Goal: Task Accomplishment & Management: Complete application form

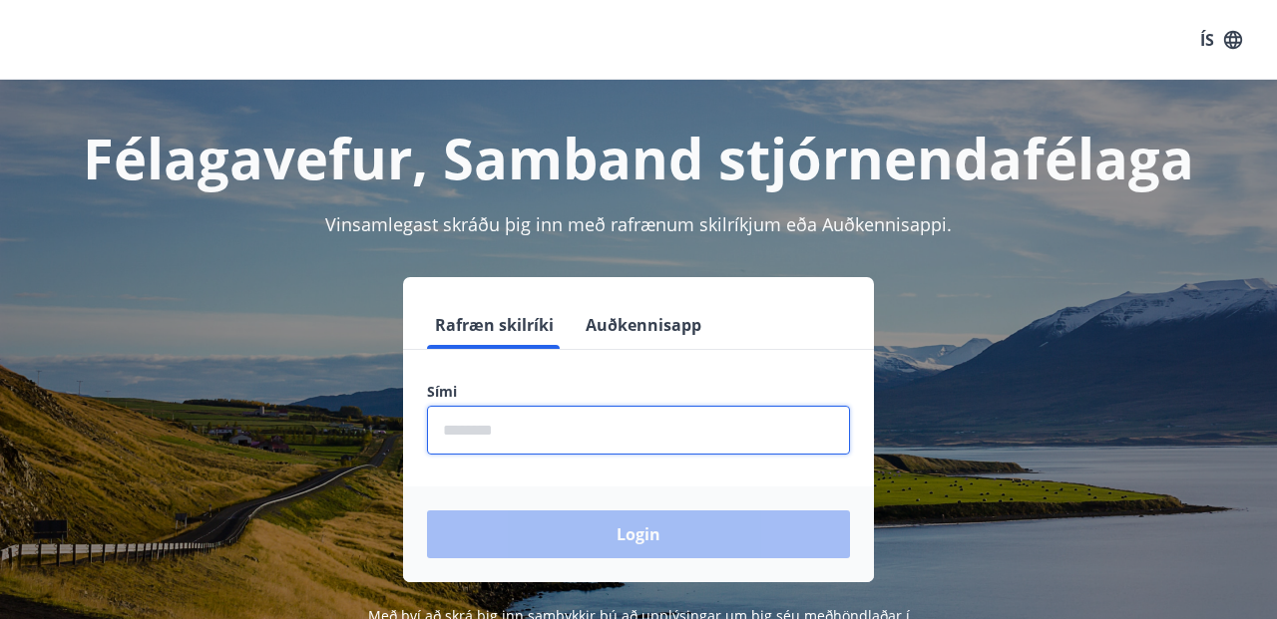
click at [581, 435] on input "phone" at bounding box center [638, 430] width 423 height 49
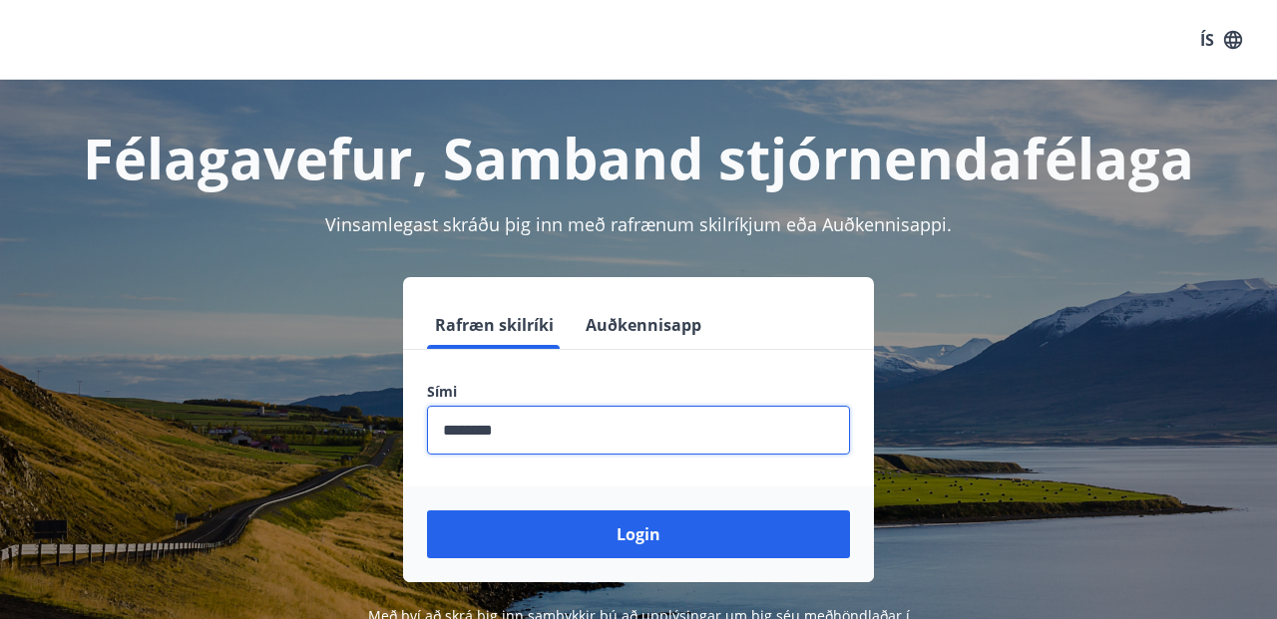
type input "********"
click at [638, 535] on button "Login" at bounding box center [638, 535] width 423 height 48
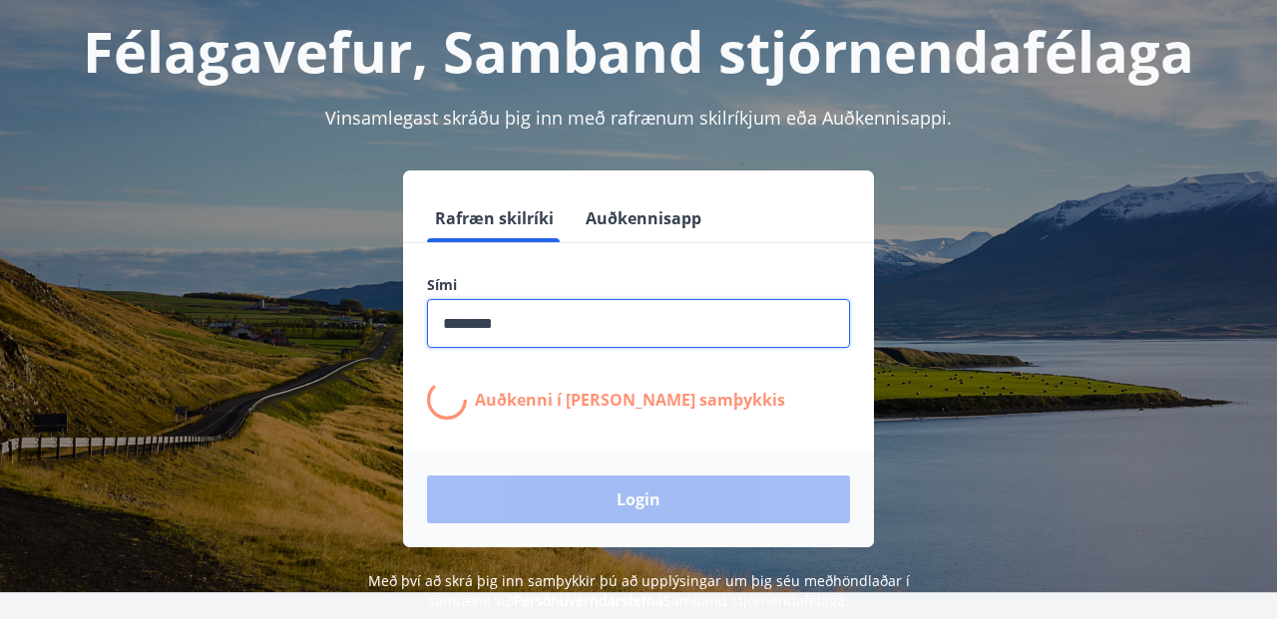
scroll to position [117, 0]
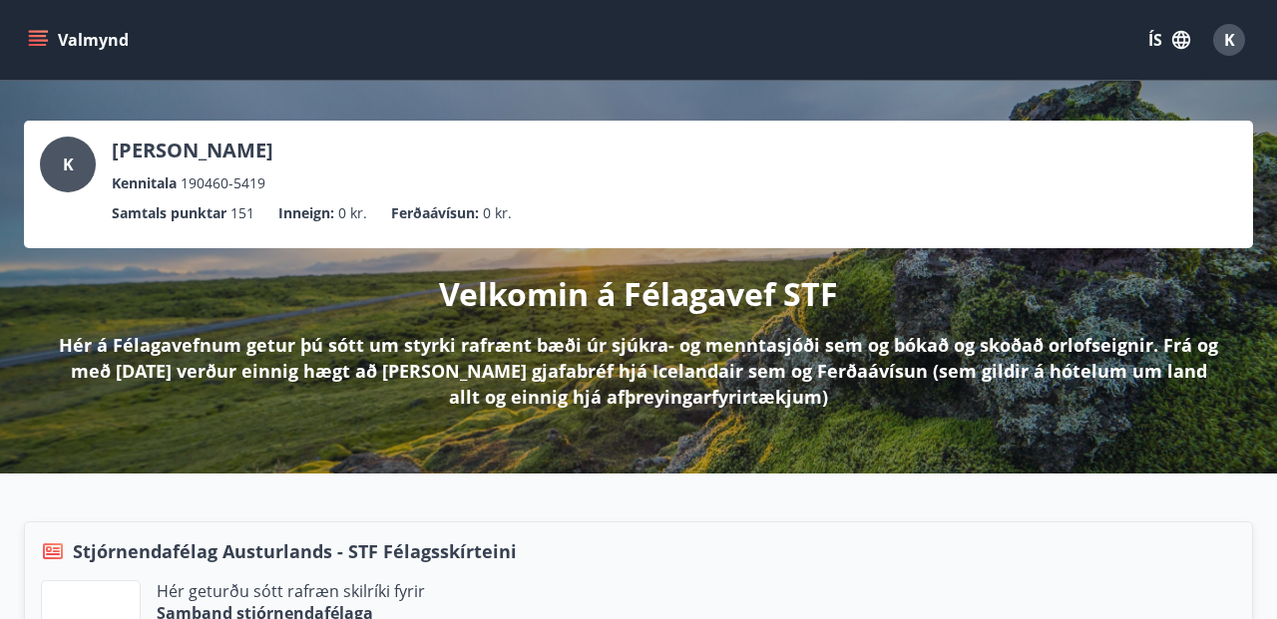
click at [44, 40] on icon "menu" at bounding box center [40, 40] width 22 height 2
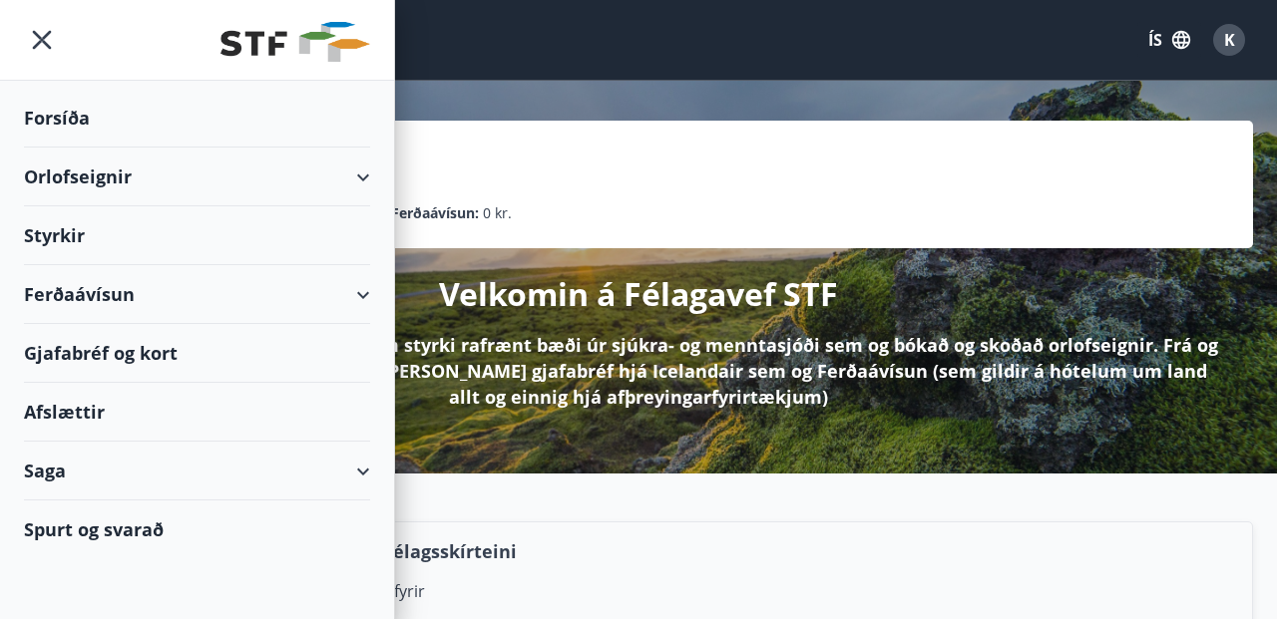
click at [71, 148] on div "Styrkir" at bounding box center [197, 118] width 346 height 59
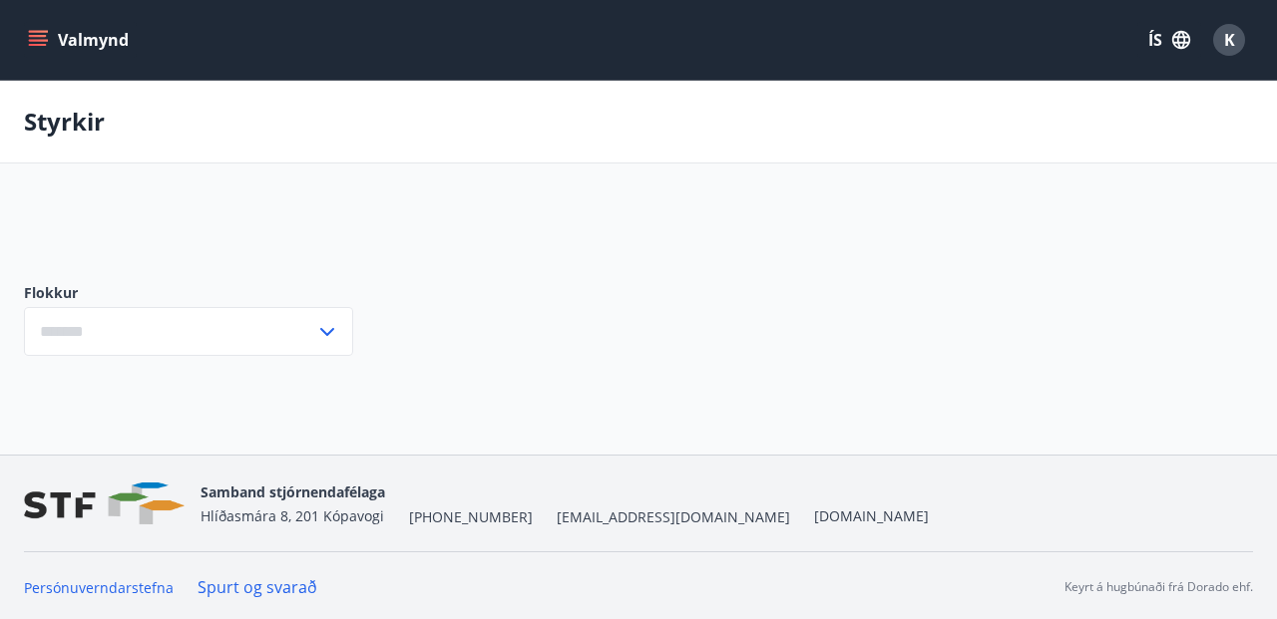
type input "***"
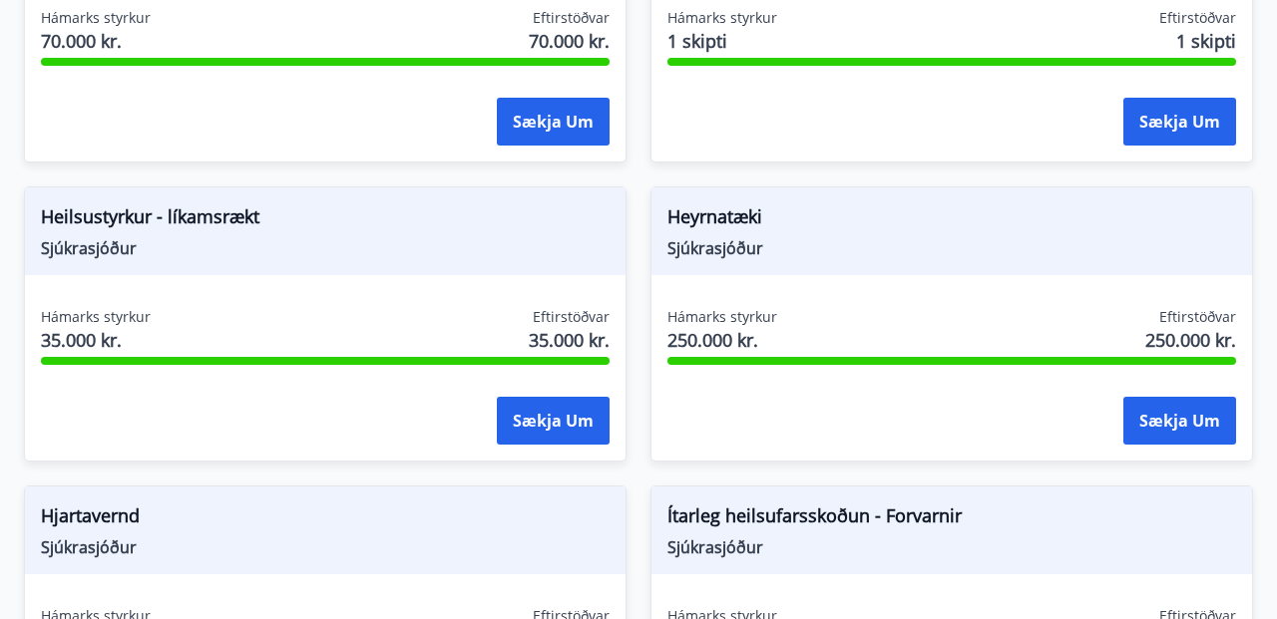
scroll to position [1215, 0]
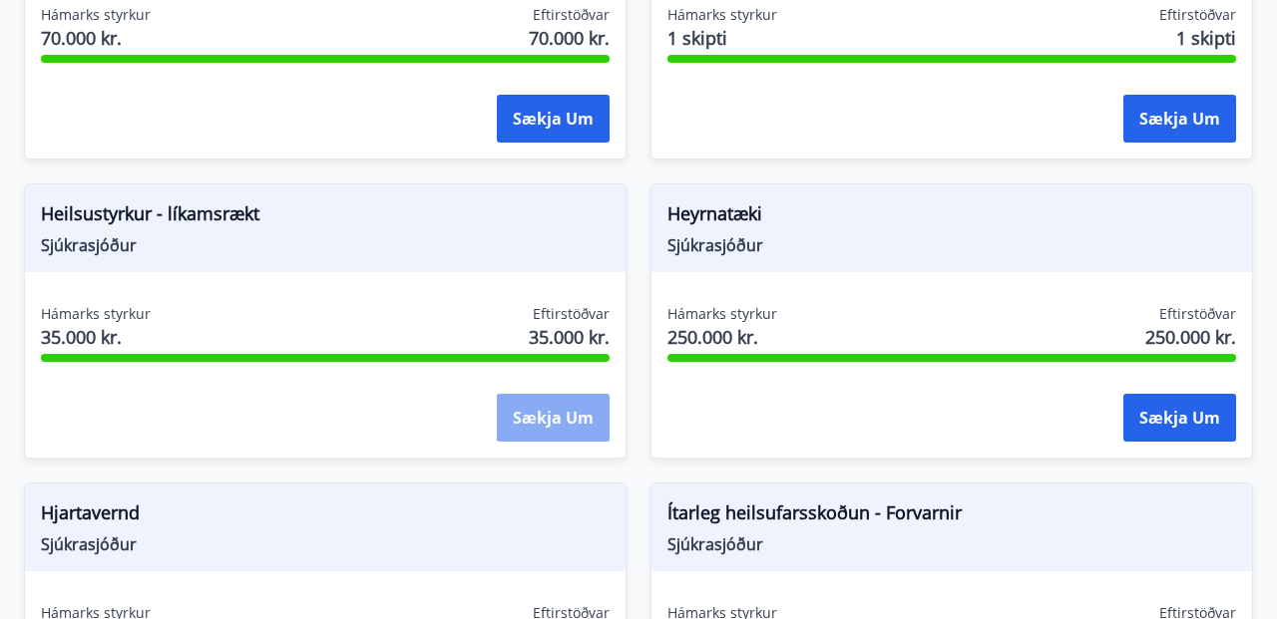
click at [558, 414] on button "Sækja um" at bounding box center [553, 418] width 113 height 48
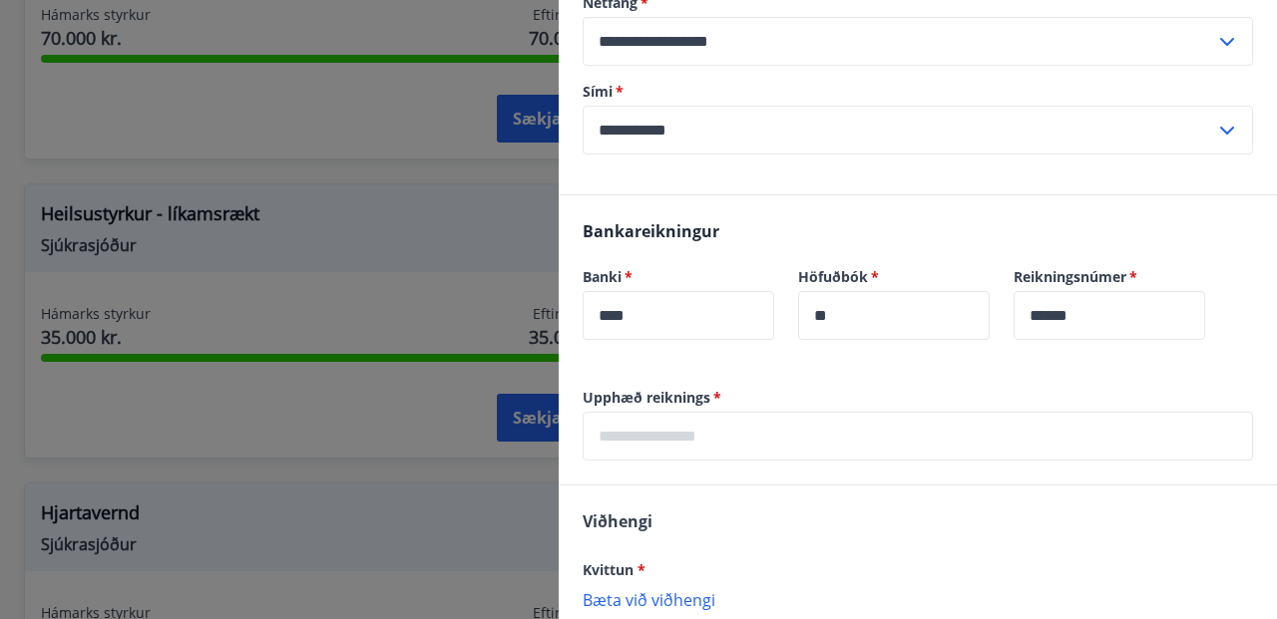
scroll to position [471, 0]
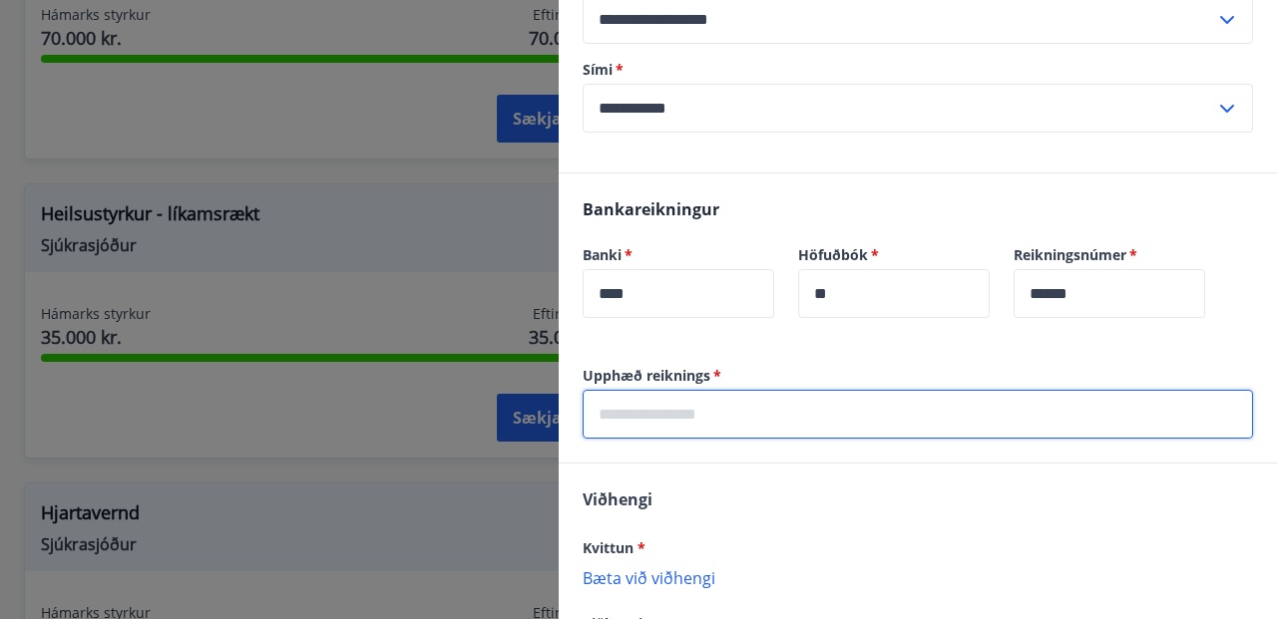
click at [794, 421] on input "text" at bounding box center [917, 414] width 670 height 49
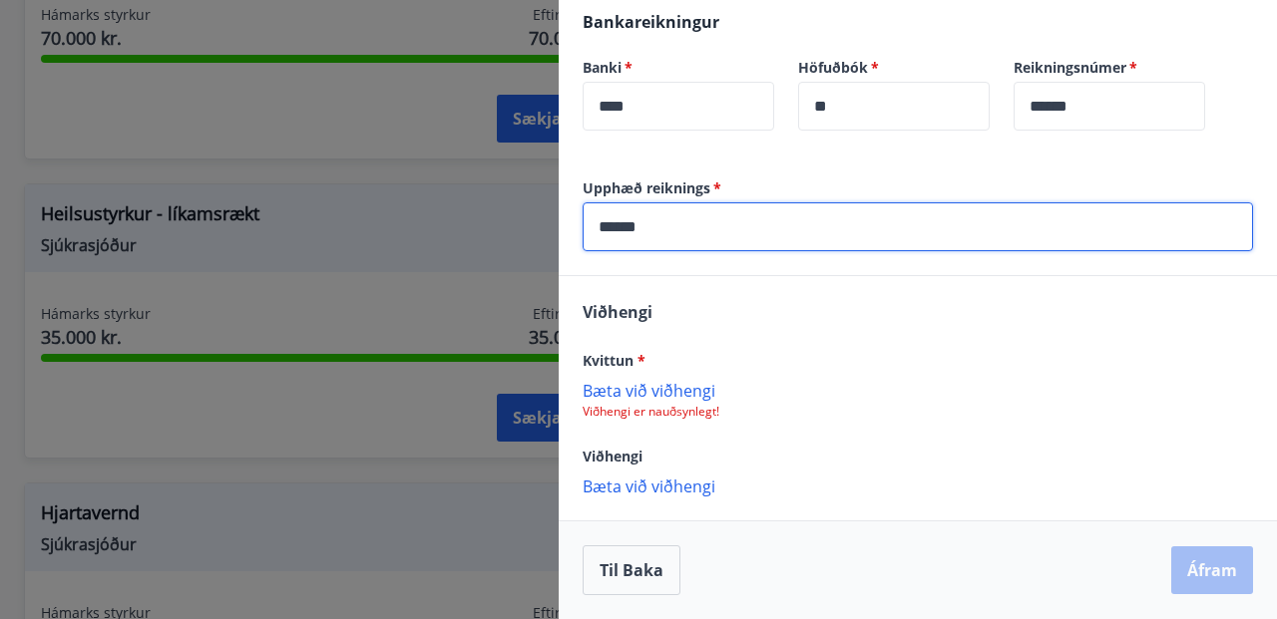
scroll to position [658, 0]
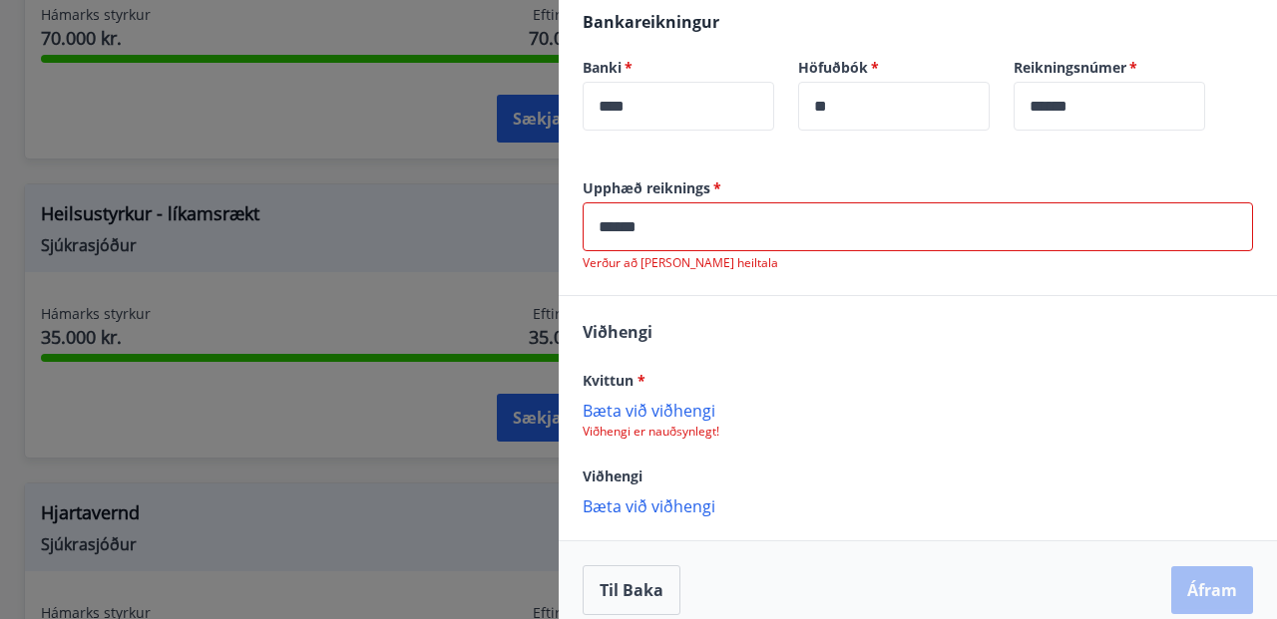
click at [677, 389] on div "Kvittun * [PERSON_NAME] við viðhengi Viðhengi er nauðsynlegt!" at bounding box center [917, 404] width 670 height 72
click at [670, 415] on p "Bæta við viðhengi" at bounding box center [917, 410] width 670 height 20
click at [645, 410] on p "Bæta við viðhengi" at bounding box center [917, 410] width 670 height 20
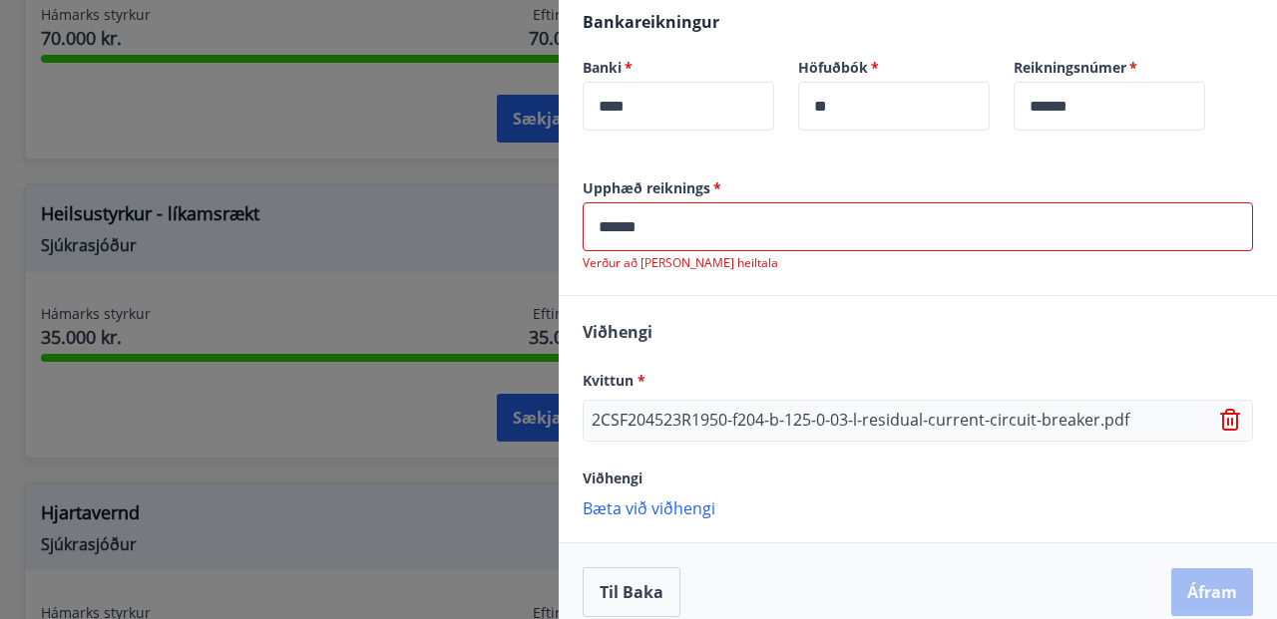
click at [1233, 423] on icon at bounding box center [1232, 422] width 2 height 8
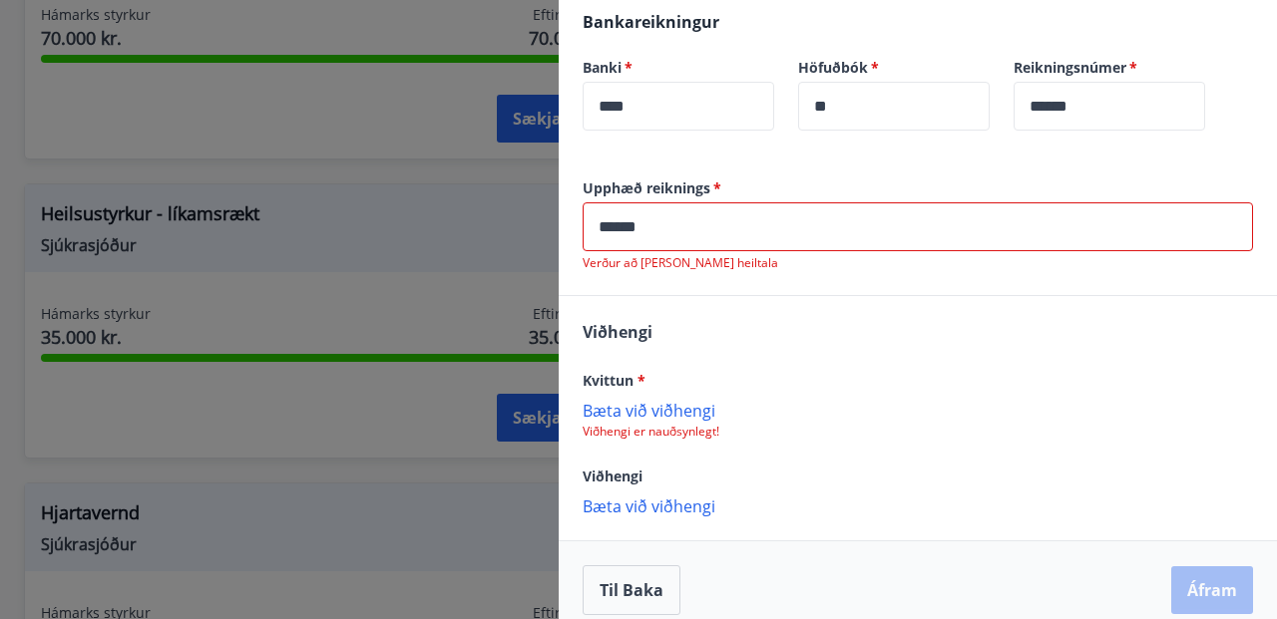
click at [642, 409] on p "Bæta við viðhengi" at bounding box center [917, 410] width 670 height 20
click at [682, 409] on p "Bæta við viðhengi" at bounding box center [917, 410] width 670 height 20
click at [729, 419] on p "20250814_211315.jpg" at bounding box center [671, 421] width 160 height 24
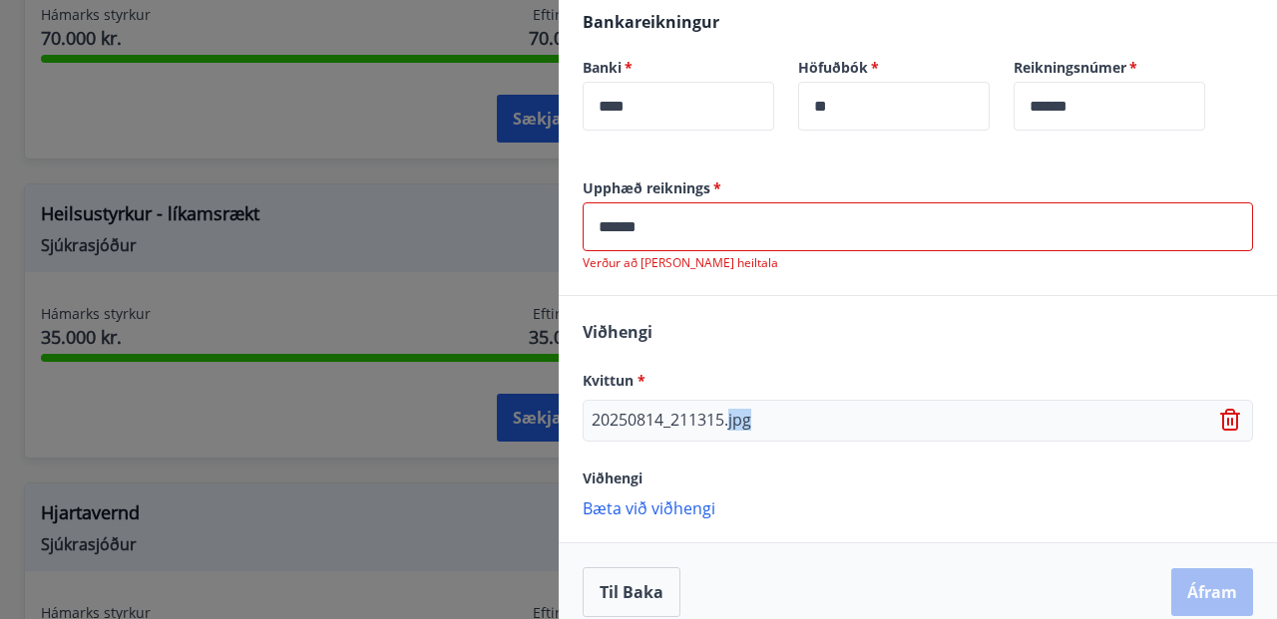
click at [771, 421] on div "20250814_211315.jpg" at bounding box center [917, 421] width 670 height 42
click at [951, 490] on div "[PERSON_NAME] * 20250814_211315.jpg Viðhengi [PERSON_NAME] við viðhengi {error_…" at bounding box center [918, 418] width 718 height 245
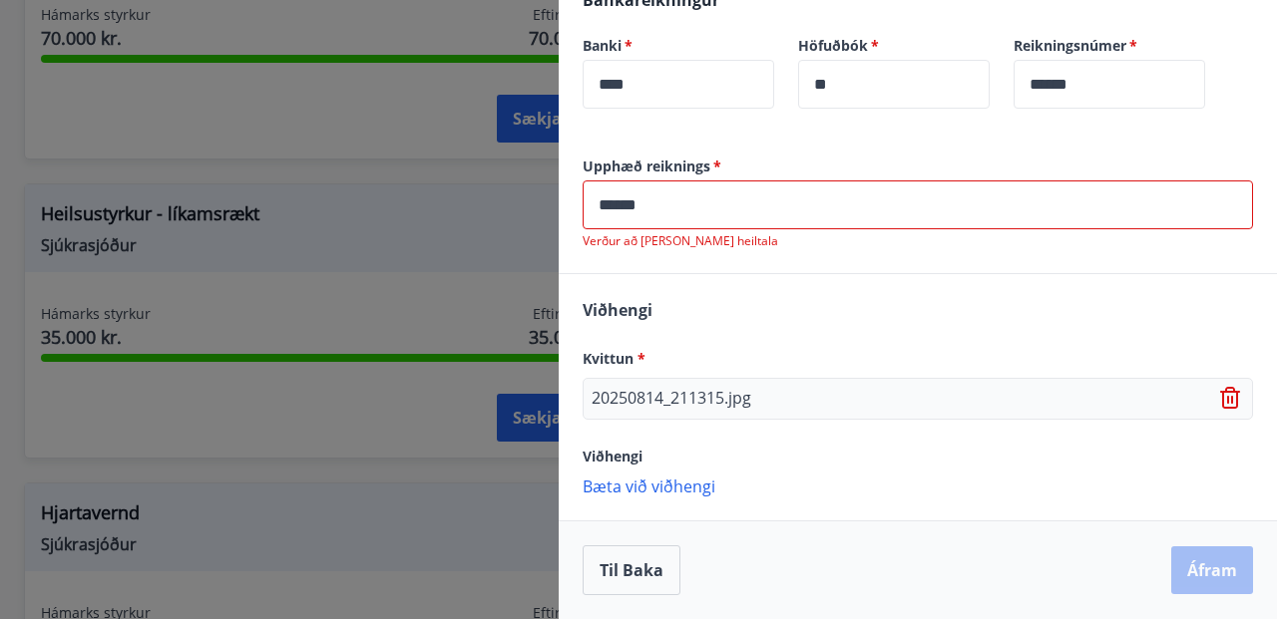
scroll to position [680, 0]
click at [1215, 569] on div "Til baka Áfram" at bounding box center [917, 571] width 670 height 50
click at [815, 483] on p "Bæta við viðhengi" at bounding box center [917, 486] width 670 height 20
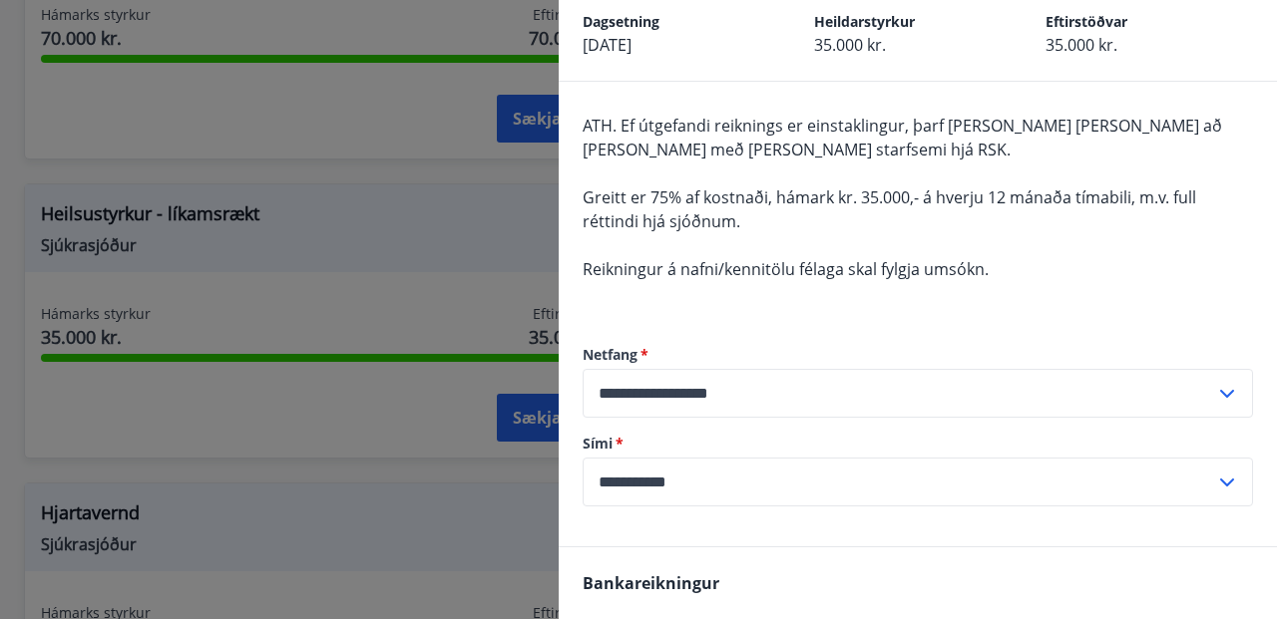
scroll to position [109, 0]
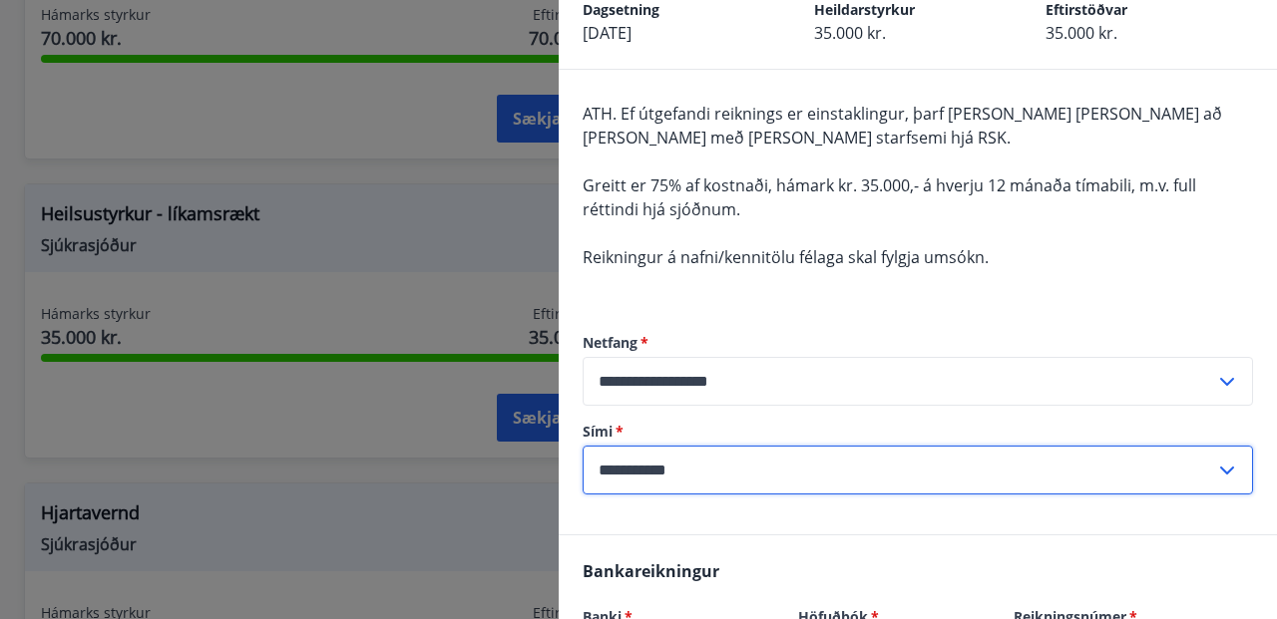
click at [1229, 472] on icon at bounding box center [1227, 471] width 14 height 8
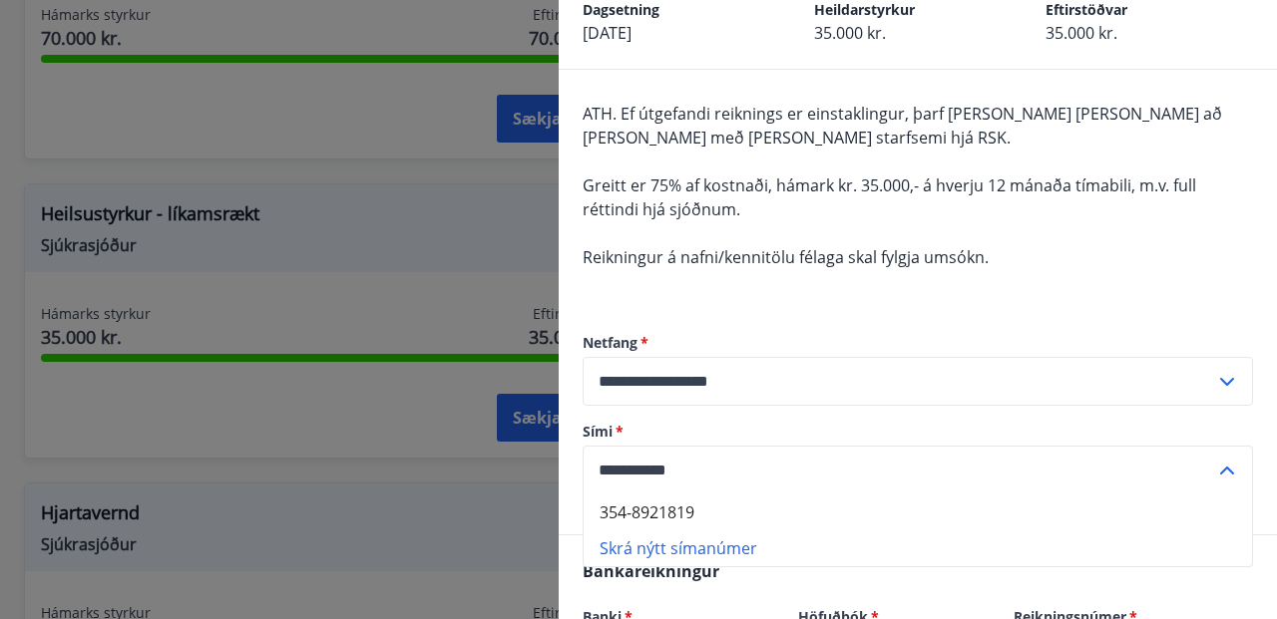
click at [1061, 483] on input "**********" at bounding box center [898, 470] width 632 height 49
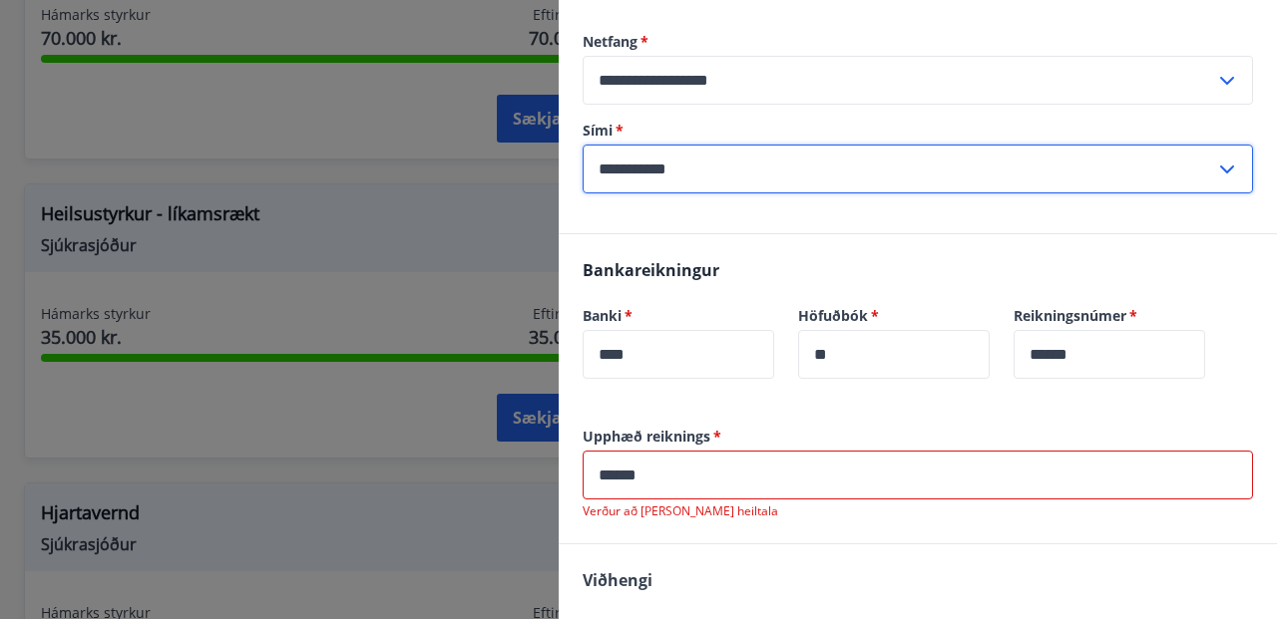
scroll to position [414, 0]
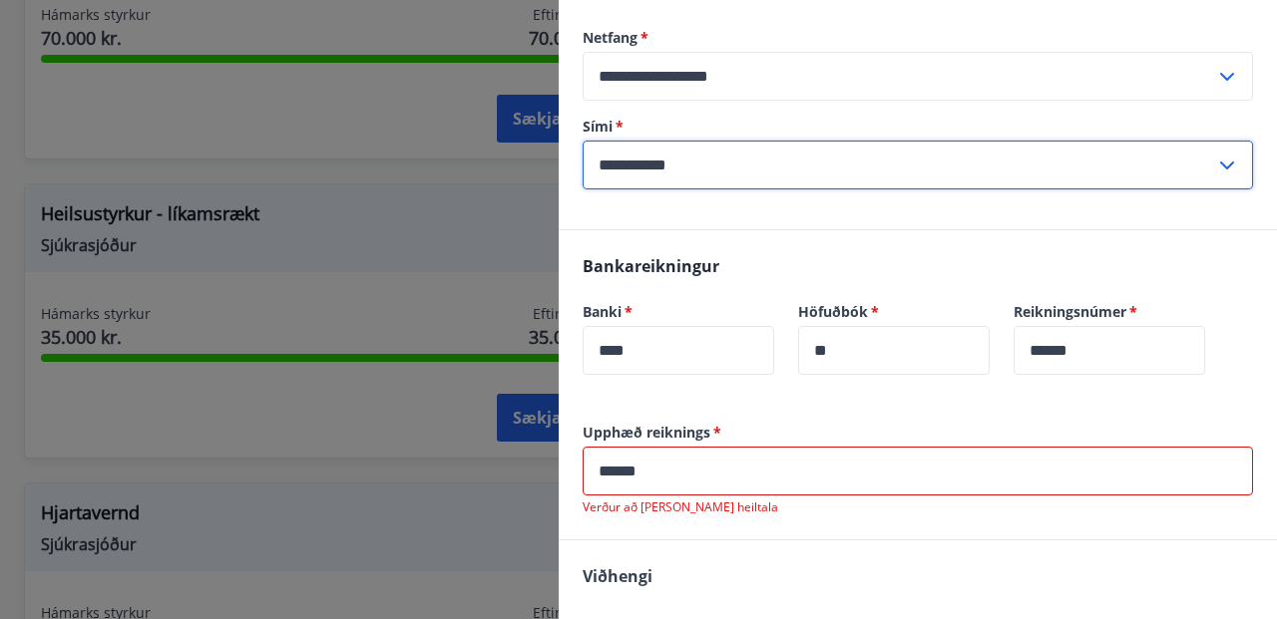
click at [840, 471] on input "******" at bounding box center [917, 471] width 670 height 49
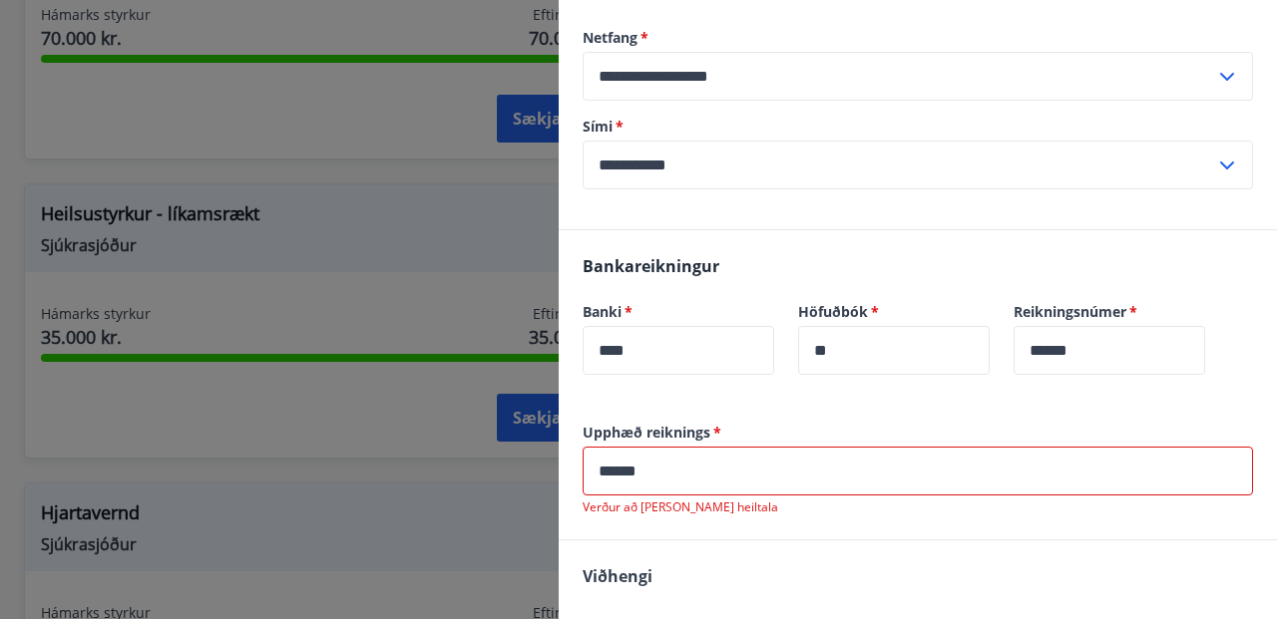
click at [625, 471] on input "******" at bounding box center [917, 471] width 670 height 49
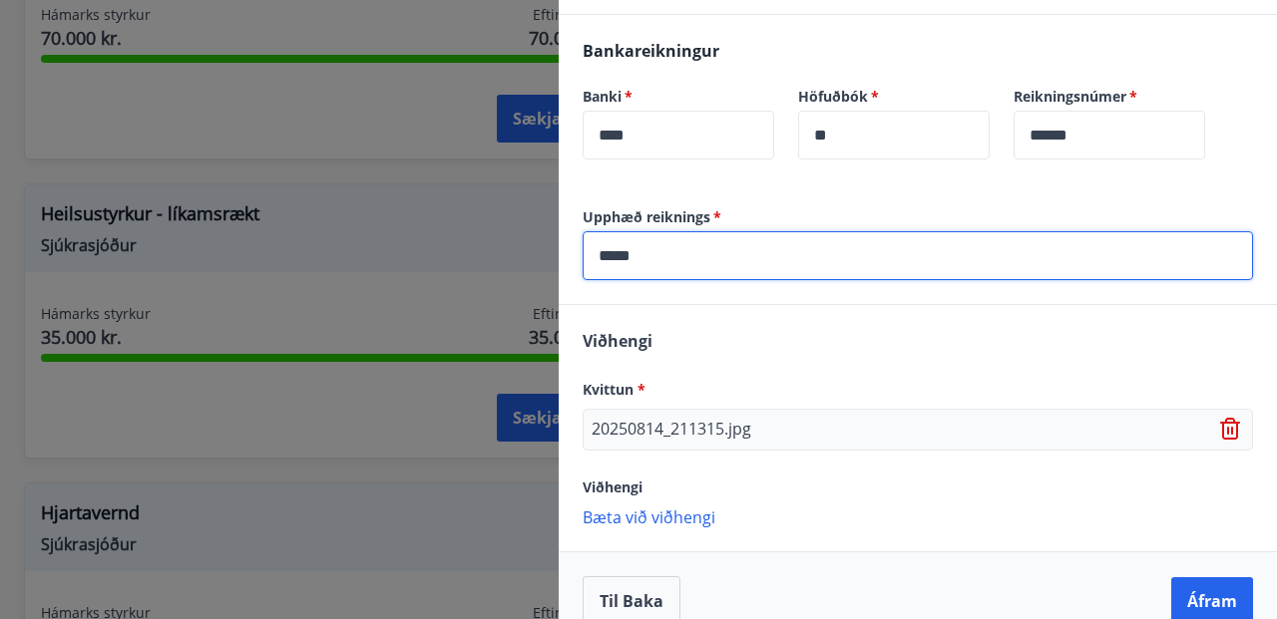
scroll to position [660, 0]
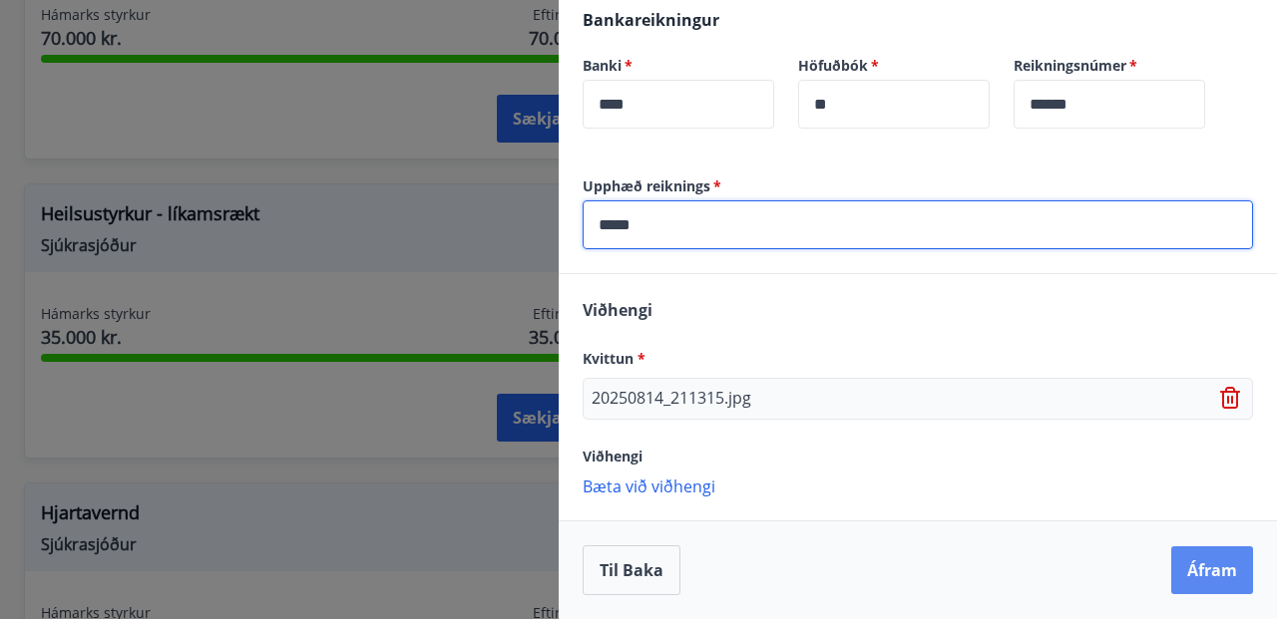
type input "*****"
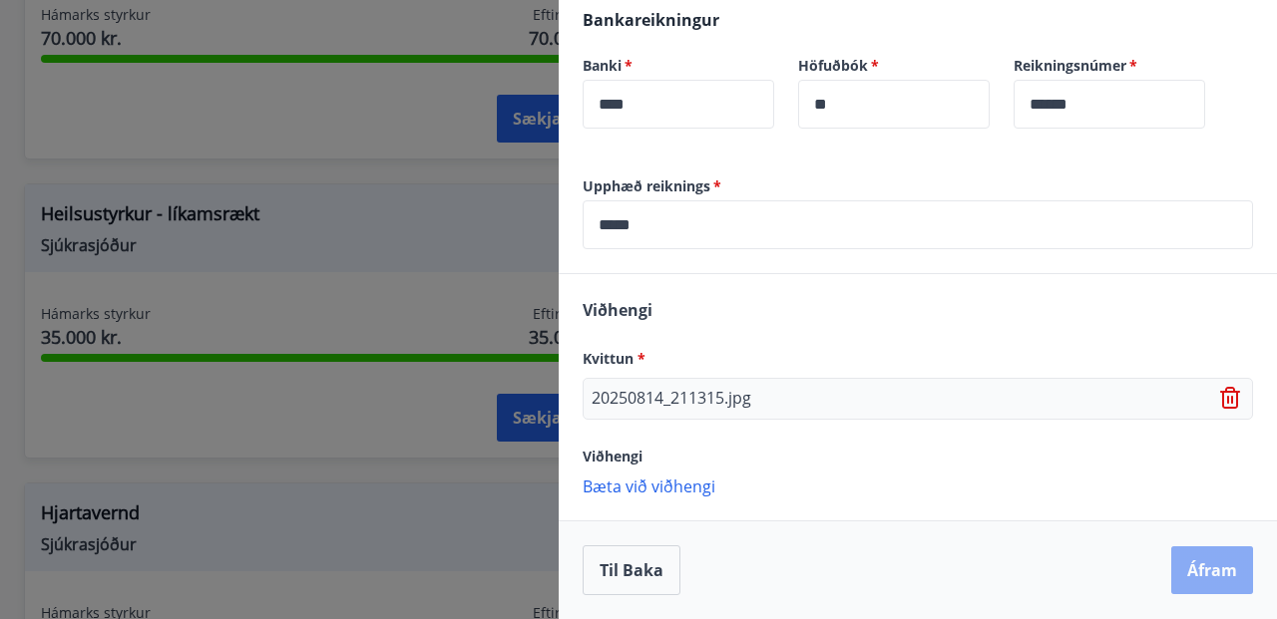
click at [1215, 570] on button "Áfram" at bounding box center [1212, 571] width 82 height 48
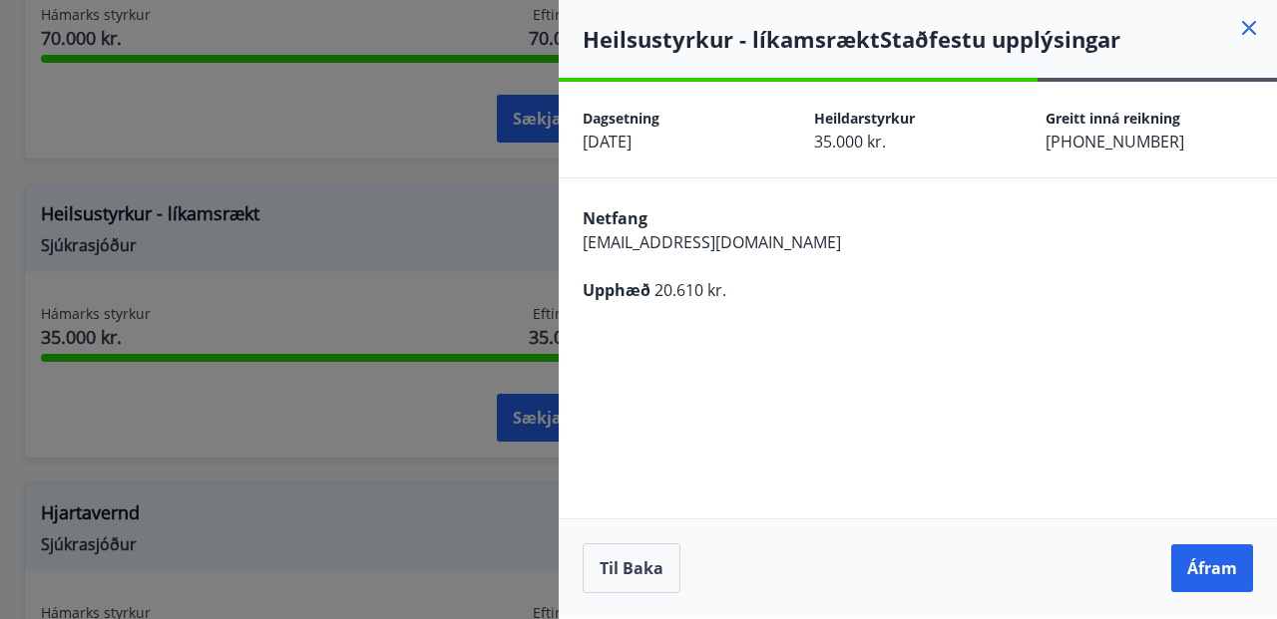
scroll to position [0, 0]
click at [1210, 568] on button "Áfram" at bounding box center [1212, 569] width 82 height 48
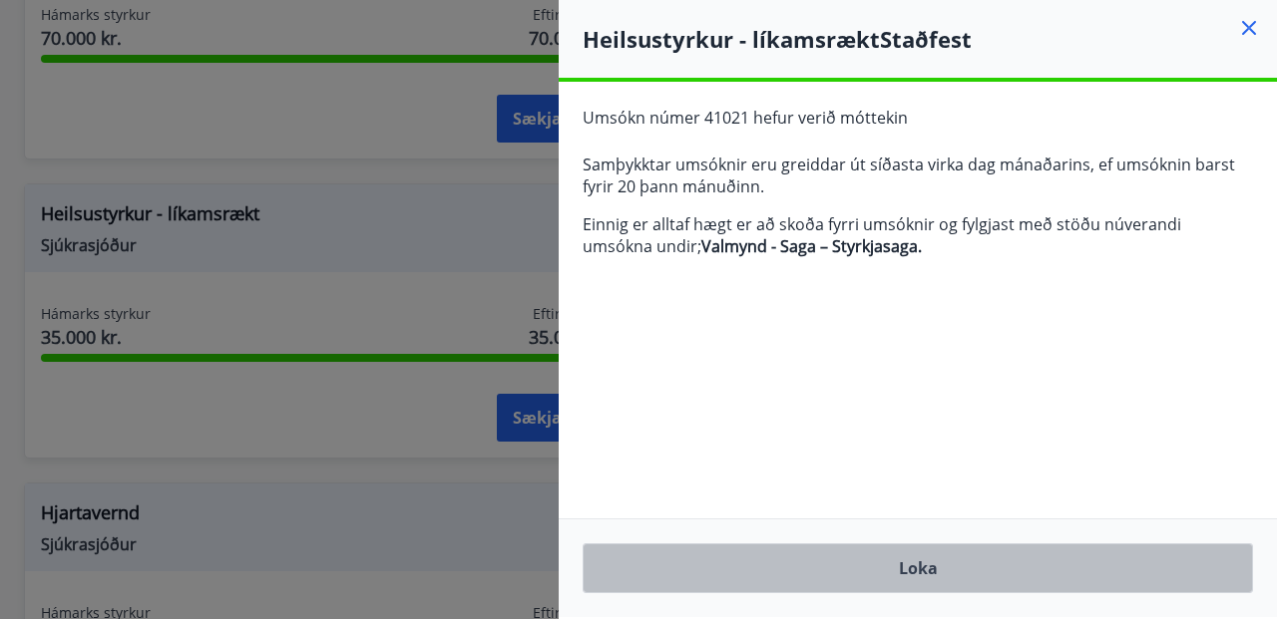
click at [924, 568] on button "Loka" at bounding box center [917, 569] width 670 height 50
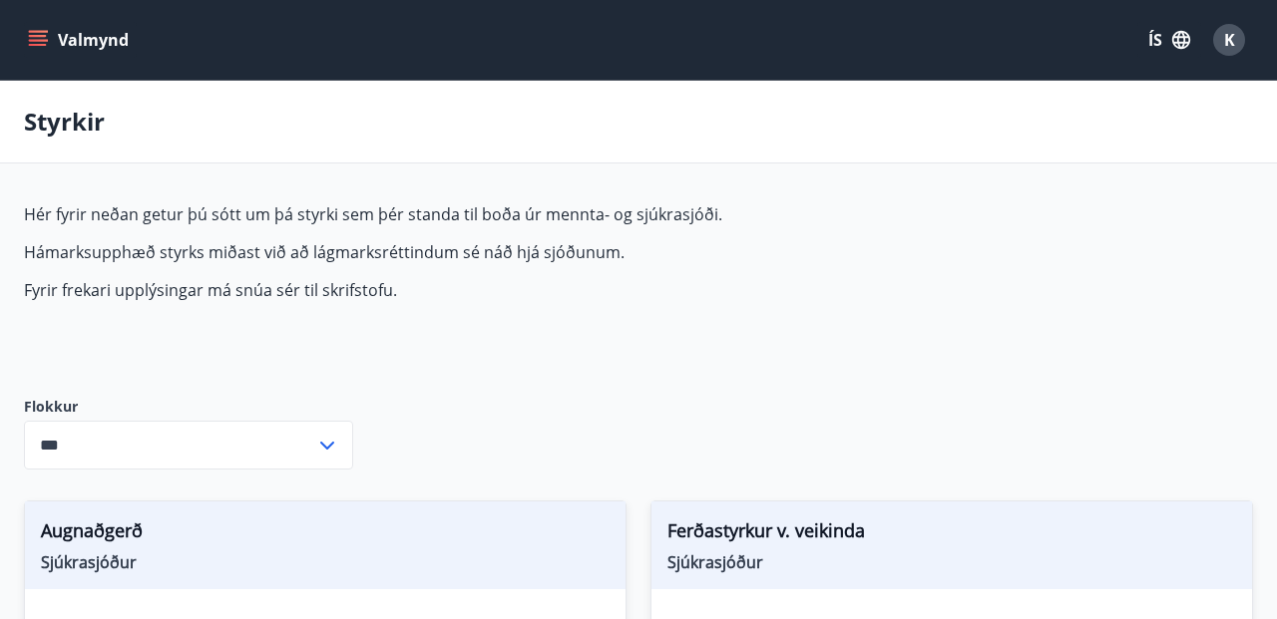
click at [90, 38] on button "Valmynd" at bounding box center [80, 40] width 113 height 36
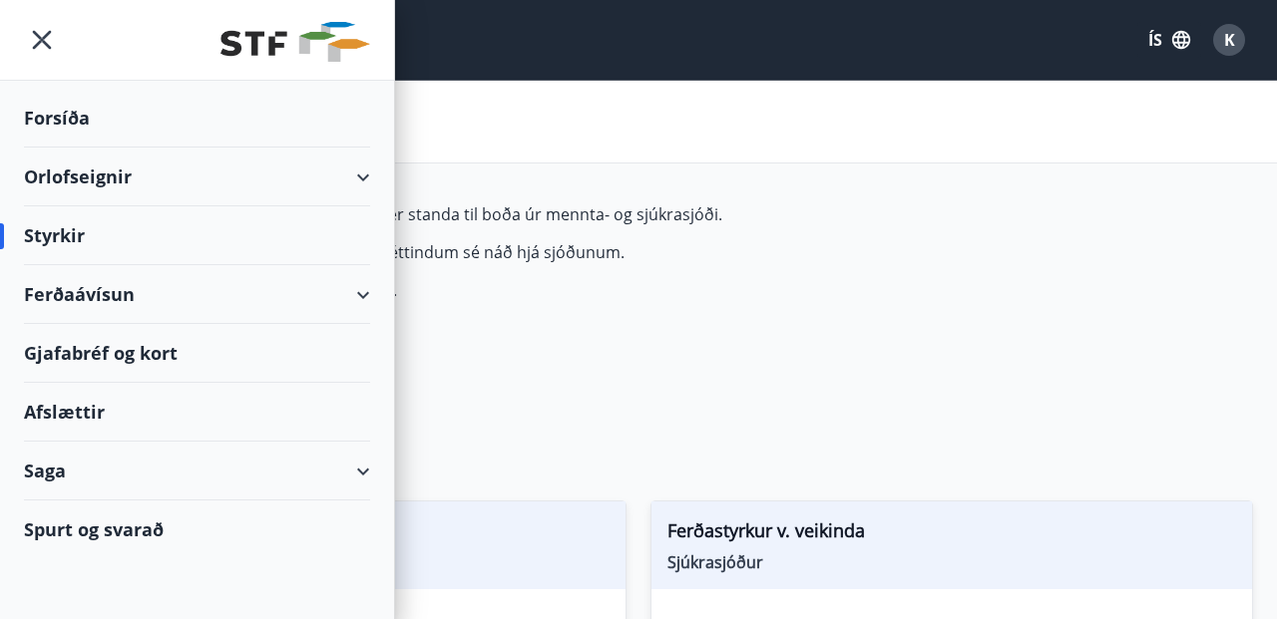
click at [55, 469] on div "Saga" at bounding box center [197, 471] width 346 height 59
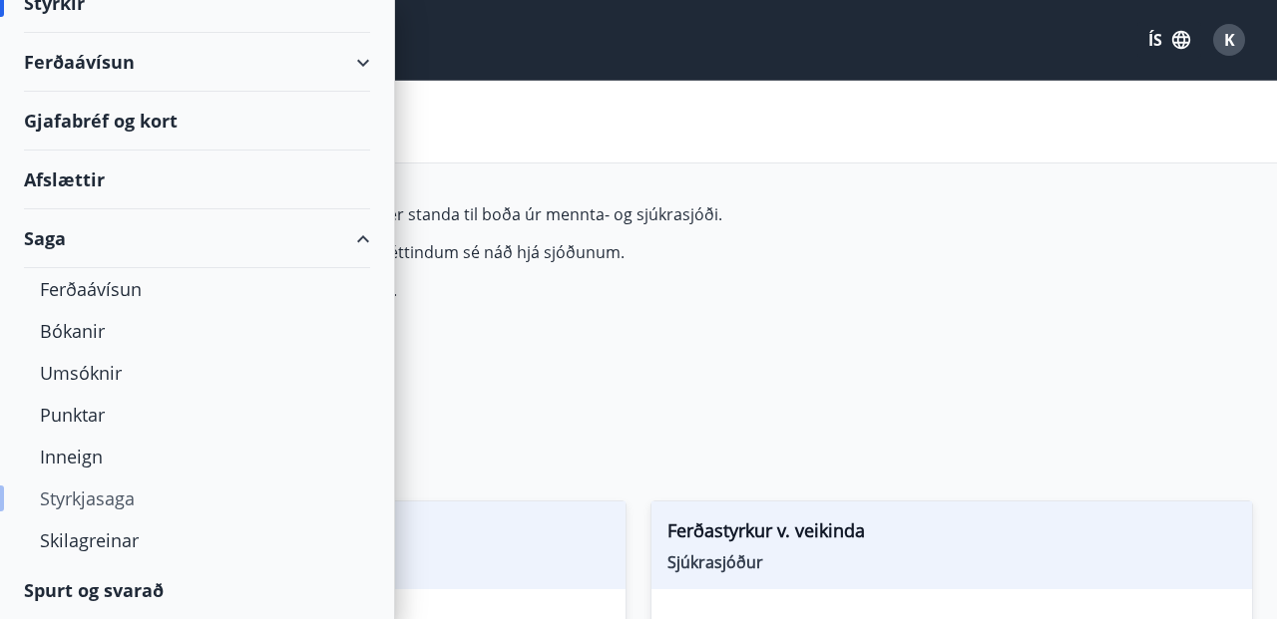
scroll to position [232, 0]
click at [100, 498] on div "Styrkjasaga" at bounding box center [197, 499] width 314 height 42
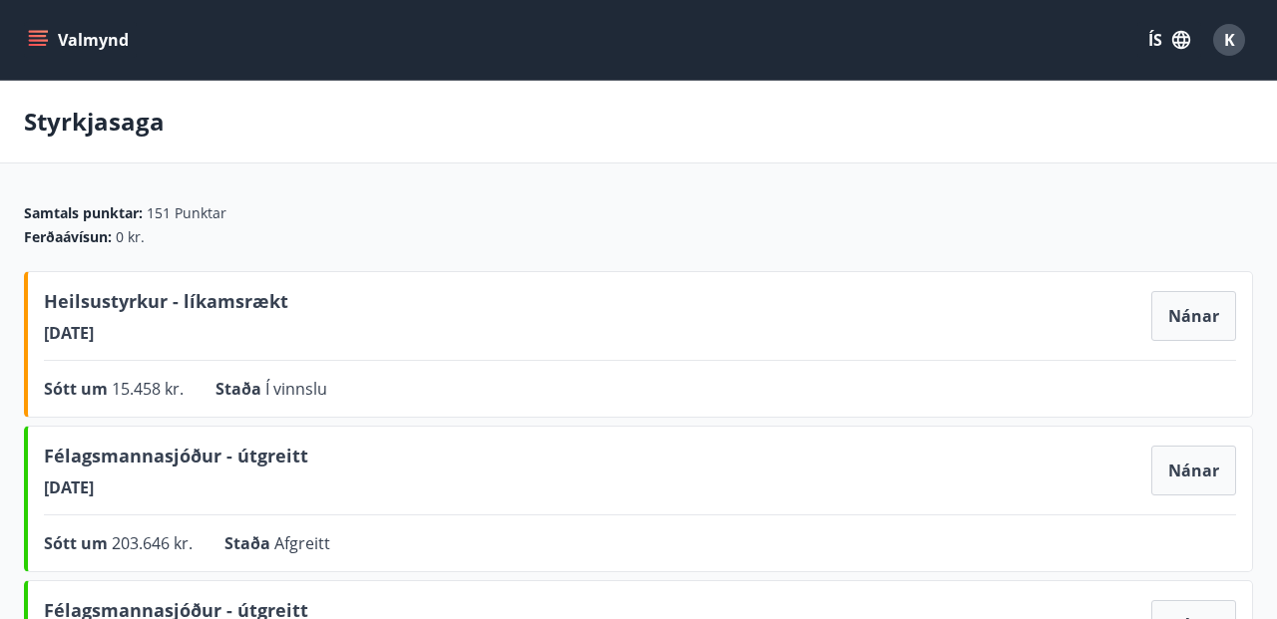
click at [39, 35] on icon "menu" at bounding box center [38, 36] width 18 height 2
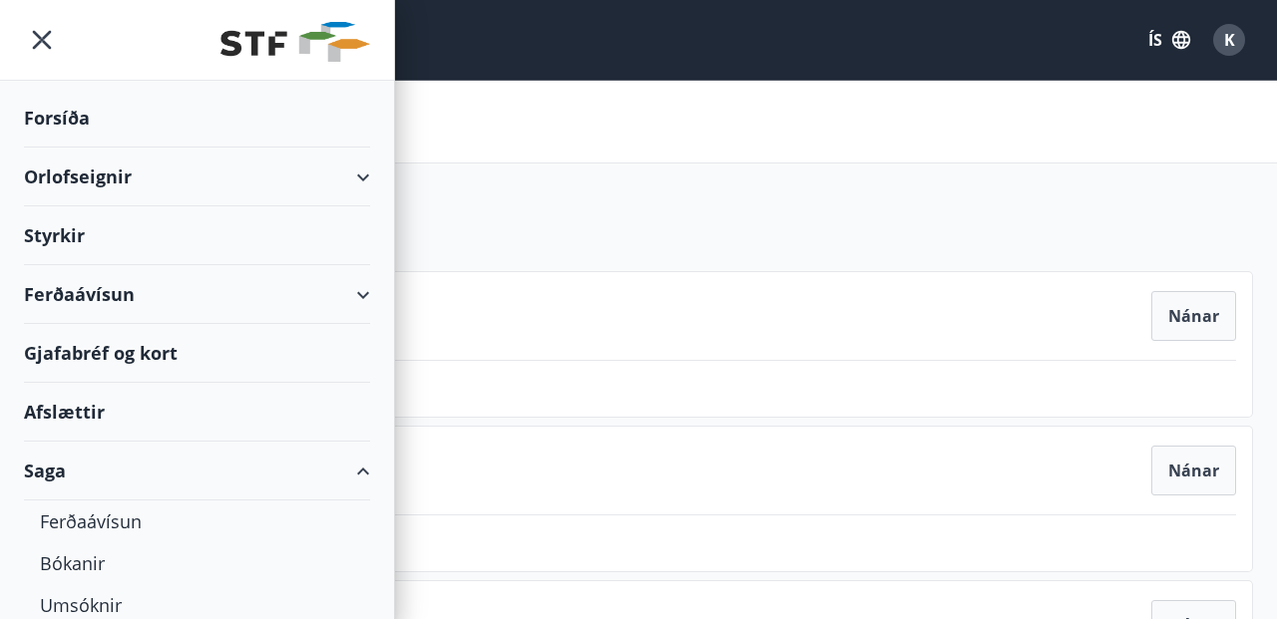
click at [77, 117] on div "Forsíða" at bounding box center [197, 118] width 346 height 59
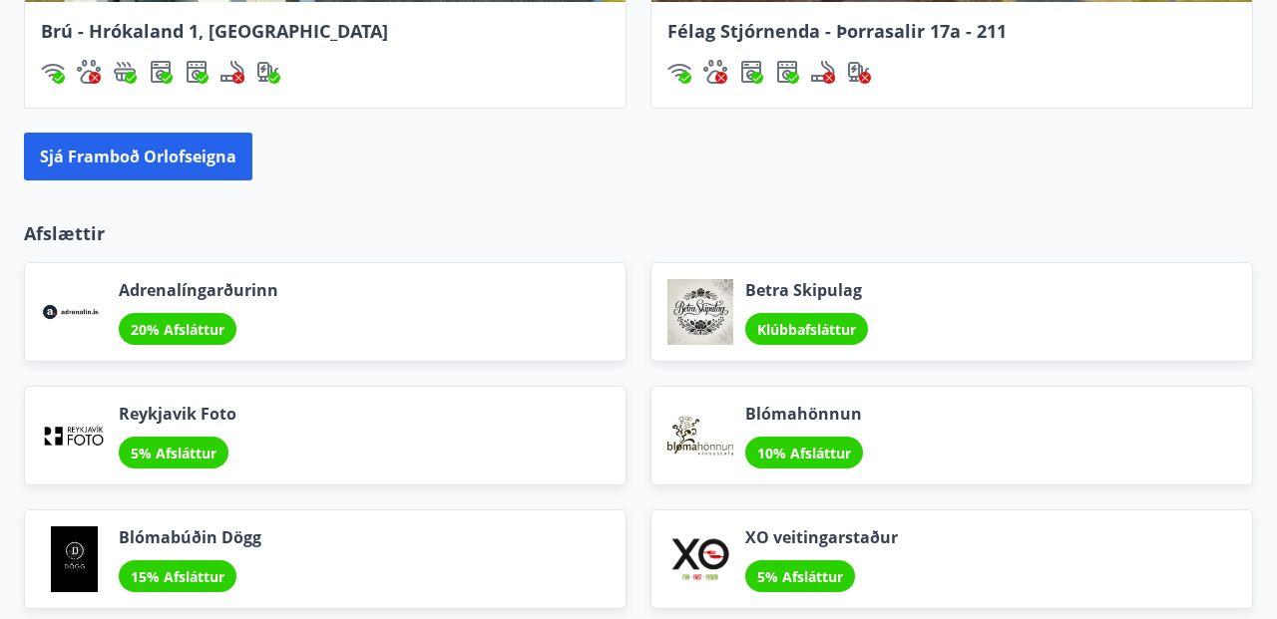
scroll to position [2349, 0]
